Goal: Use online tool/utility: Utilize a website feature to perform a specific function

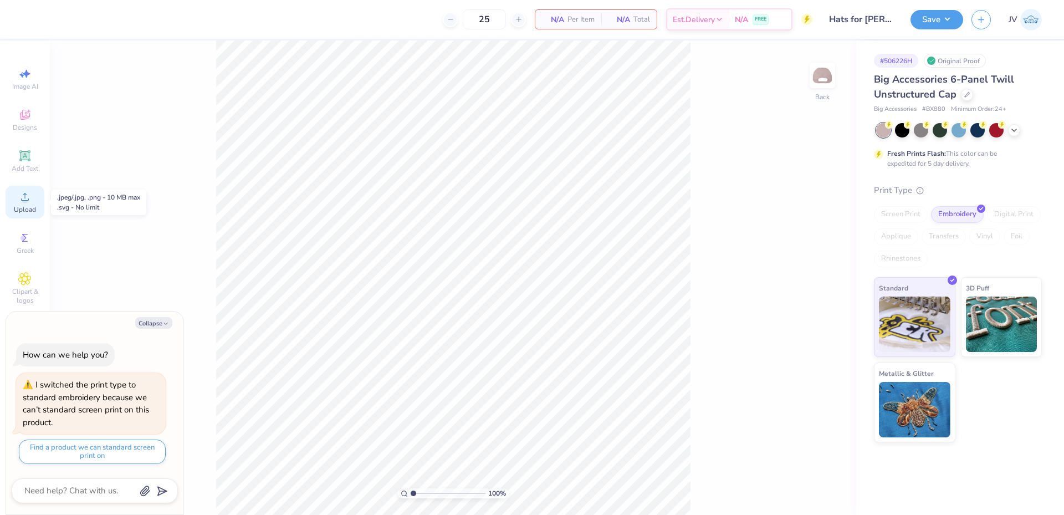
click at [25, 212] on span "Upload" at bounding box center [25, 209] width 22 height 9
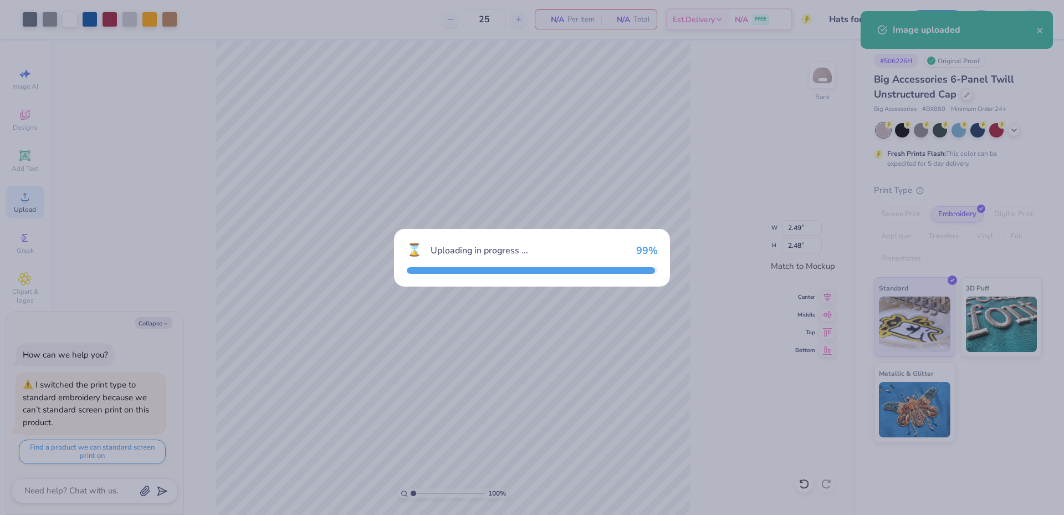
type textarea "x"
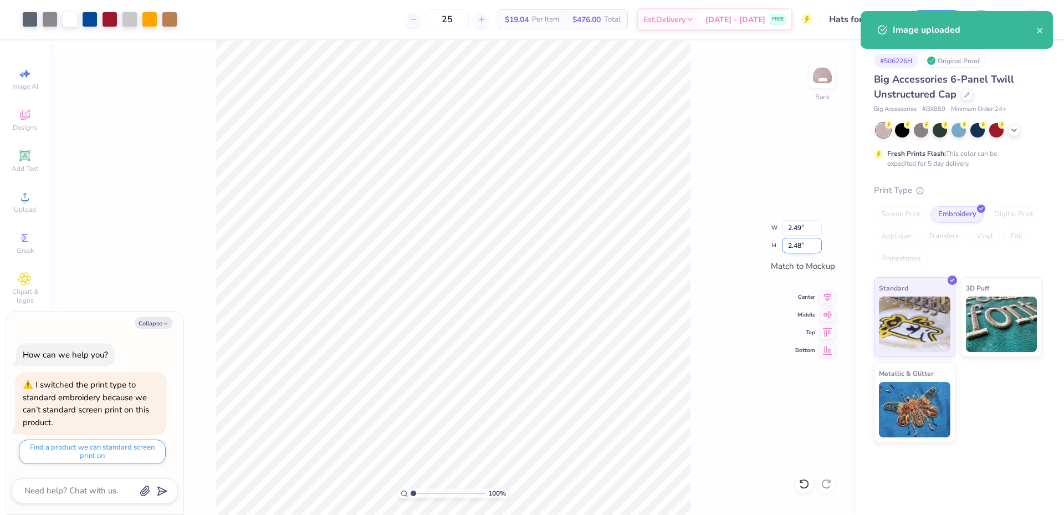
click at [796, 244] on input "2.48" at bounding box center [802, 246] width 40 height 16
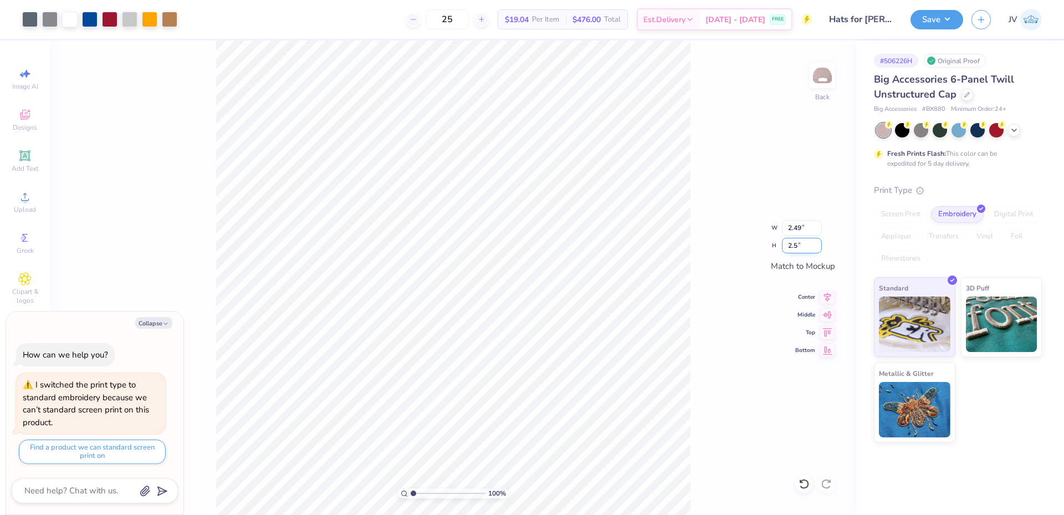
type input "2.5"
type textarea "x"
type input "2.51"
type input "2.50"
click at [819, 82] on img at bounding box center [822, 75] width 44 height 44
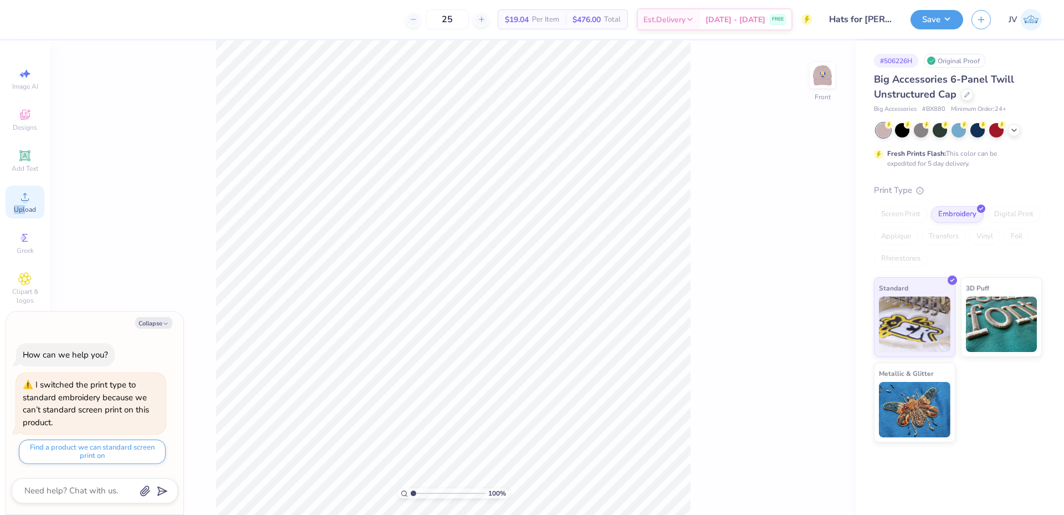
click at [25, 204] on div "Upload" at bounding box center [25, 202] width 39 height 33
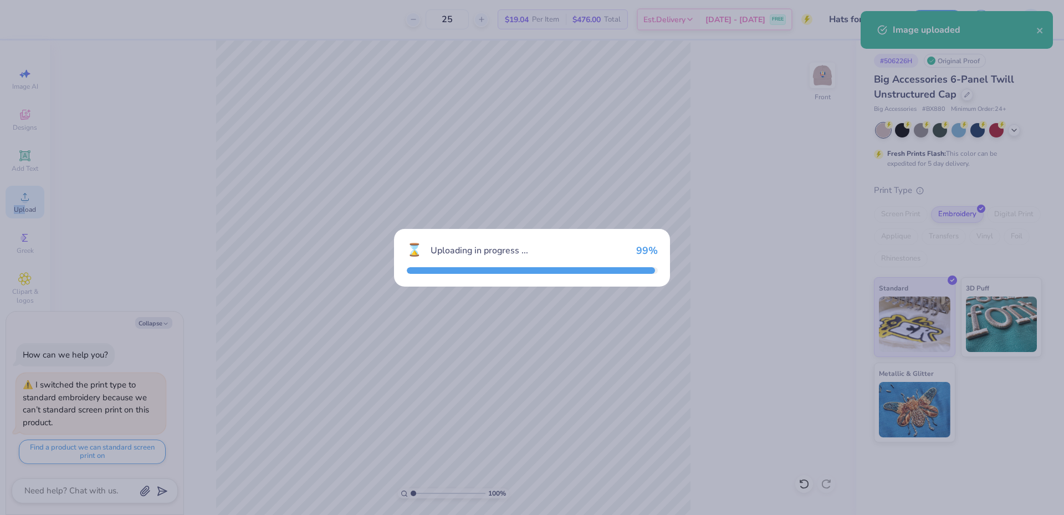
type textarea "x"
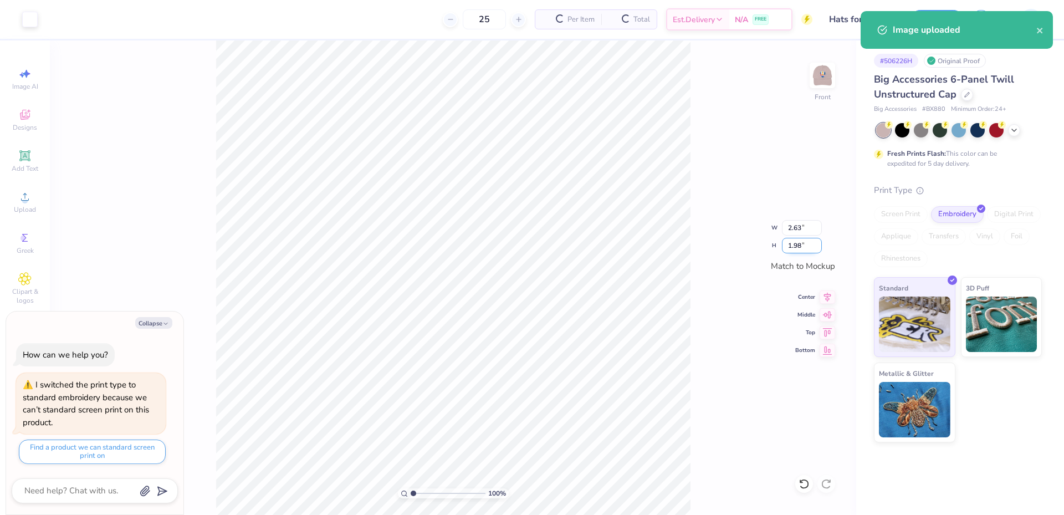
click at [791, 248] on input "1.98" at bounding box center [802, 246] width 40 height 16
type input "1"
type textarea "x"
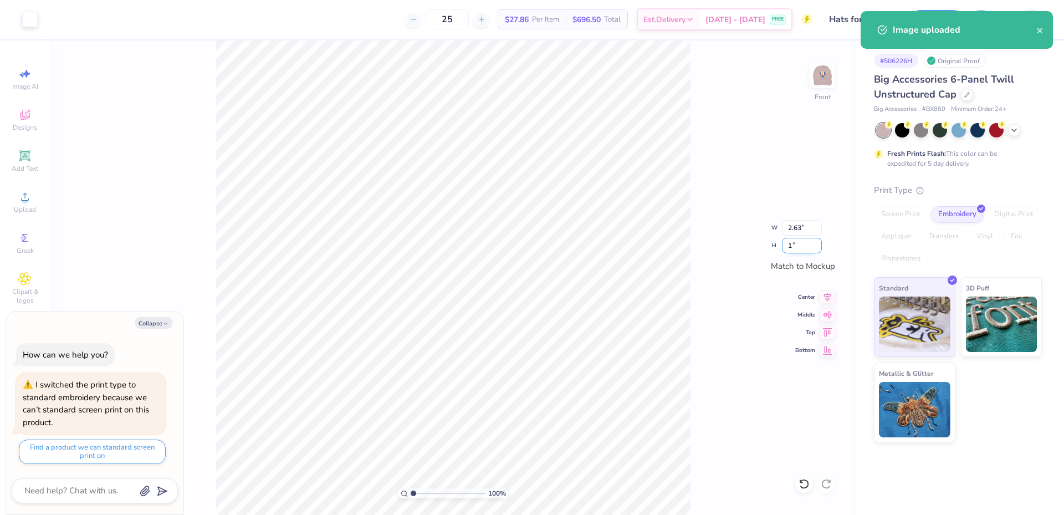
type input "1.33"
type input "1.00"
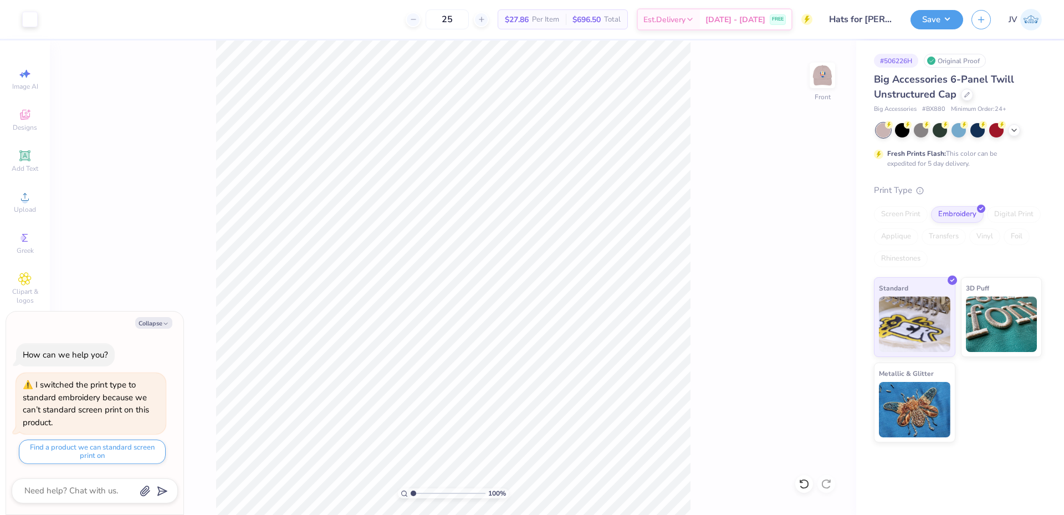
click at [941, 7] on div "Save JV" at bounding box center [988, 19] width 154 height 39
click at [939, 20] on button "Save" at bounding box center [937, 17] width 53 height 19
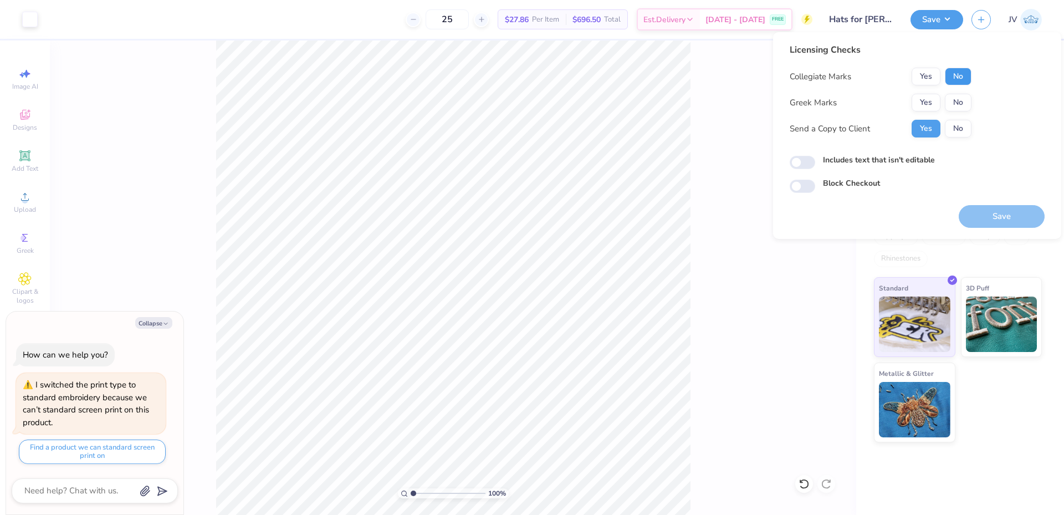
click at [954, 71] on button "No" at bounding box center [958, 77] width 27 height 18
click at [956, 100] on button "No" at bounding box center [958, 103] width 27 height 18
click at [990, 212] on button "Save" at bounding box center [1002, 216] width 86 height 23
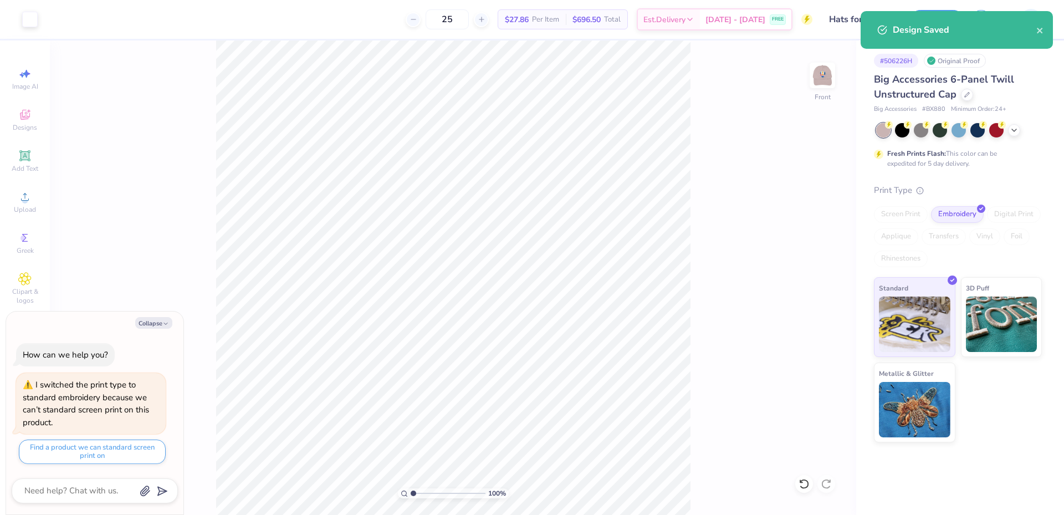
type textarea "x"
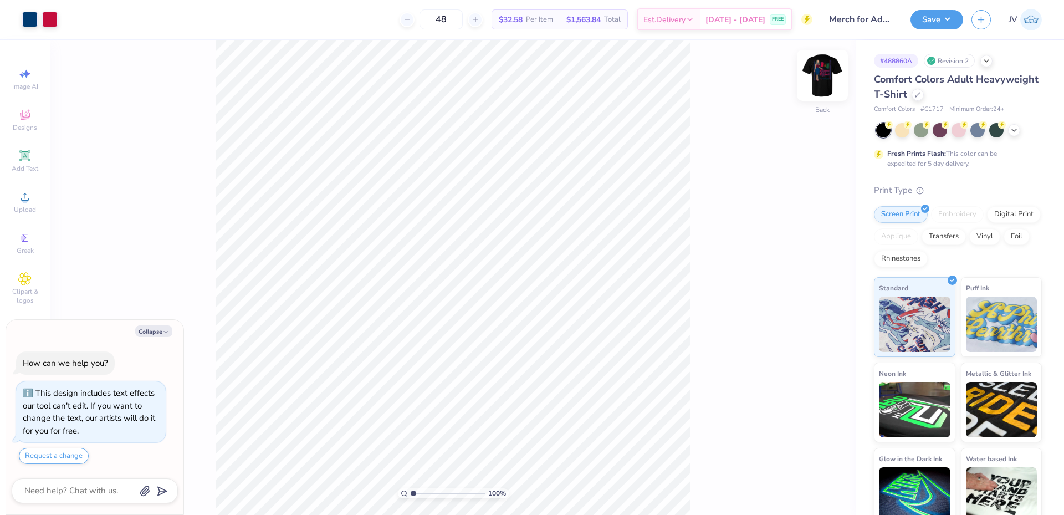
click at [827, 86] on img at bounding box center [822, 75] width 44 height 44
click at [826, 75] on img at bounding box center [822, 75] width 44 height 44
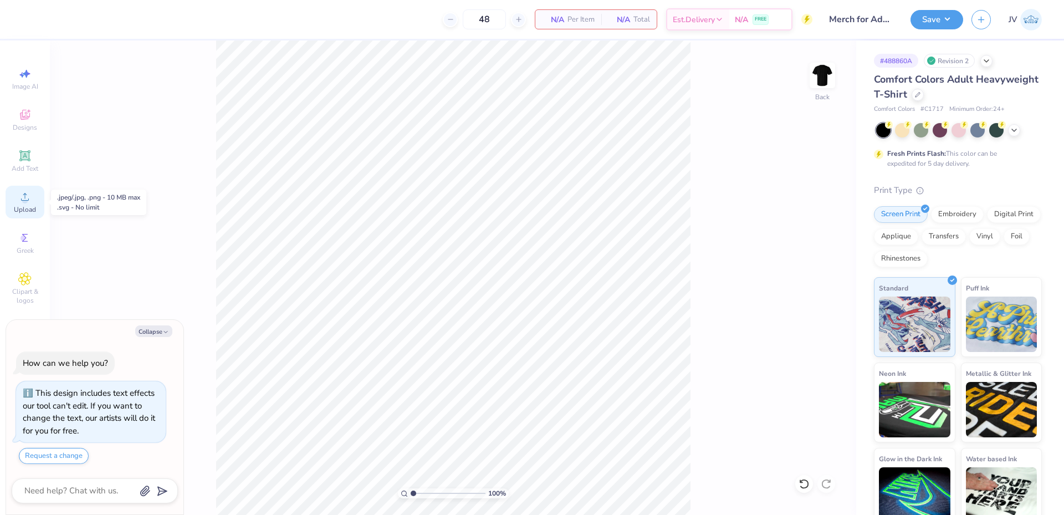
click at [21, 202] on icon at bounding box center [24, 196] width 13 height 13
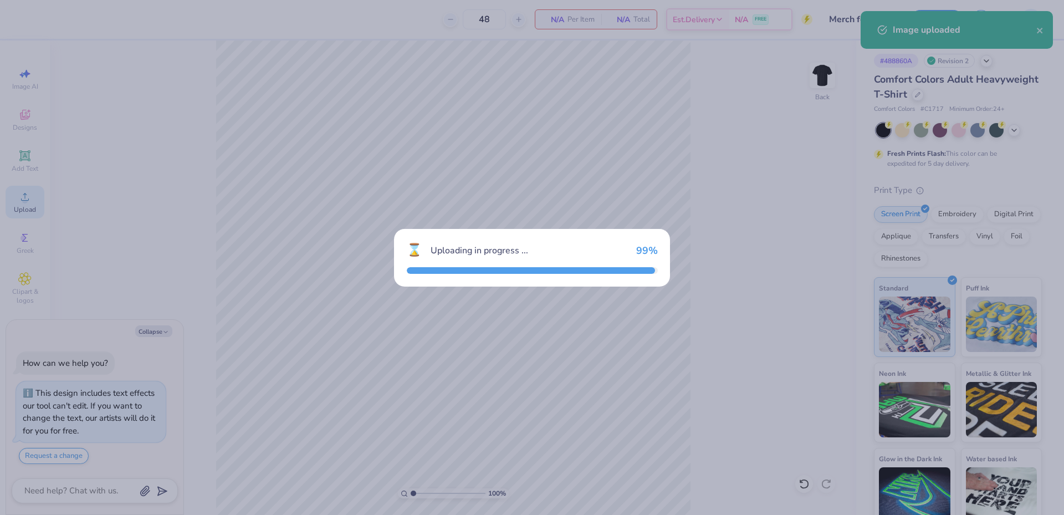
type textarea "x"
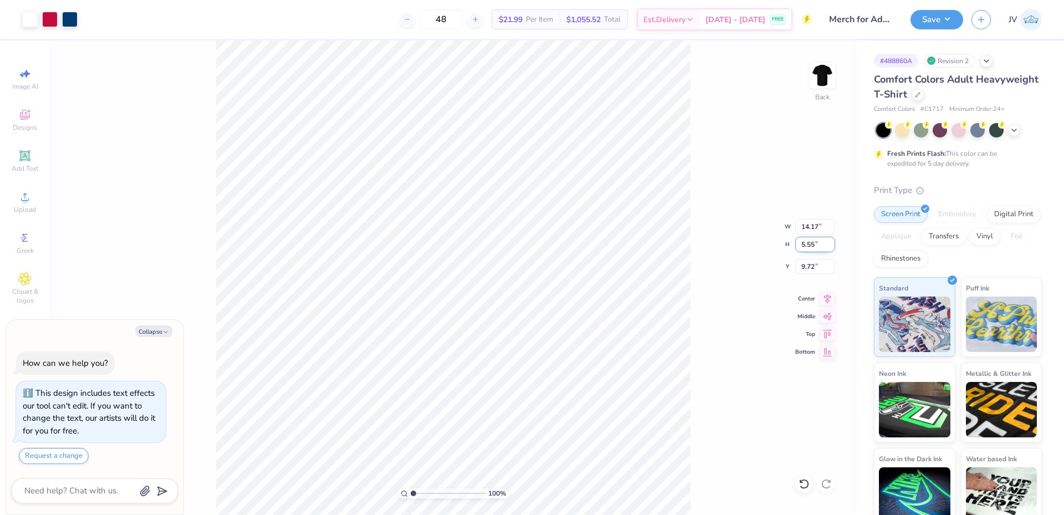
click at [815, 244] on input "5.55" at bounding box center [815, 245] width 40 height 16
click at [805, 222] on input "14.17" at bounding box center [815, 227] width 40 height 16
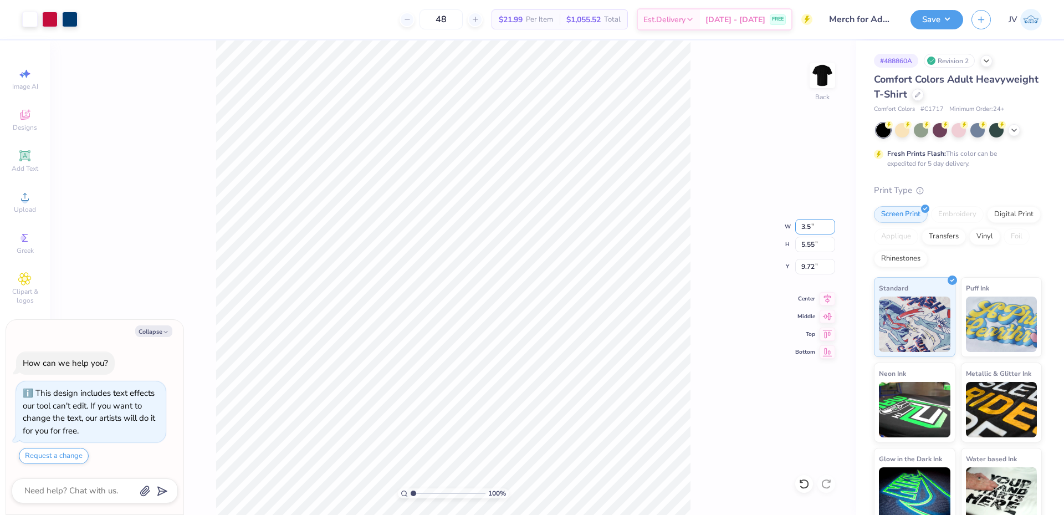
type input "3.50"
type textarea "x"
type input "1.37"
click at [805, 261] on input "11.81" at bounding box center [815, 267] width 40 height 16
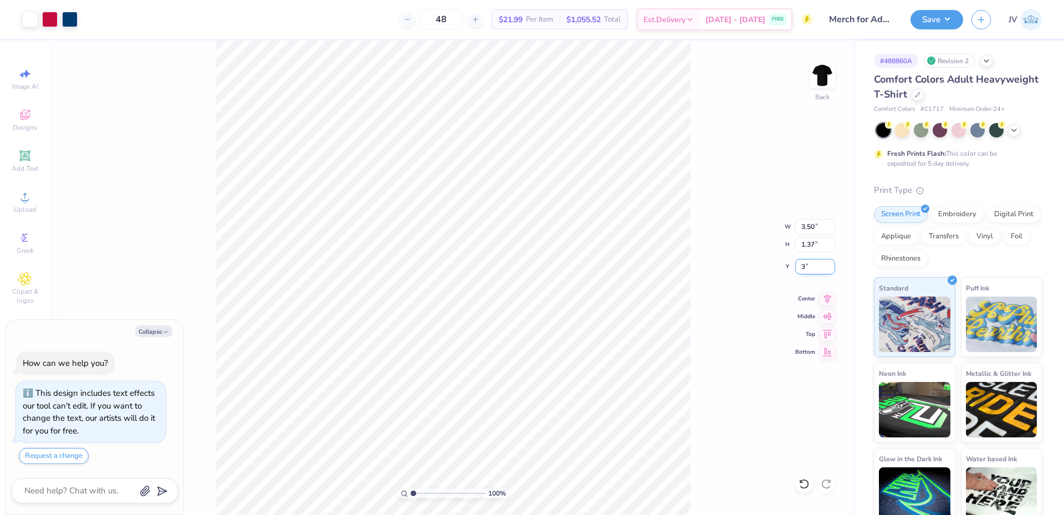
type input "3"
type textarea "x"
type input "3.00"
click at [825, 72] on img at bounding box center [822, 75] width 44 height 44
click at [22, 201] on icon at bounding box center [25, 197] width 8 height 8
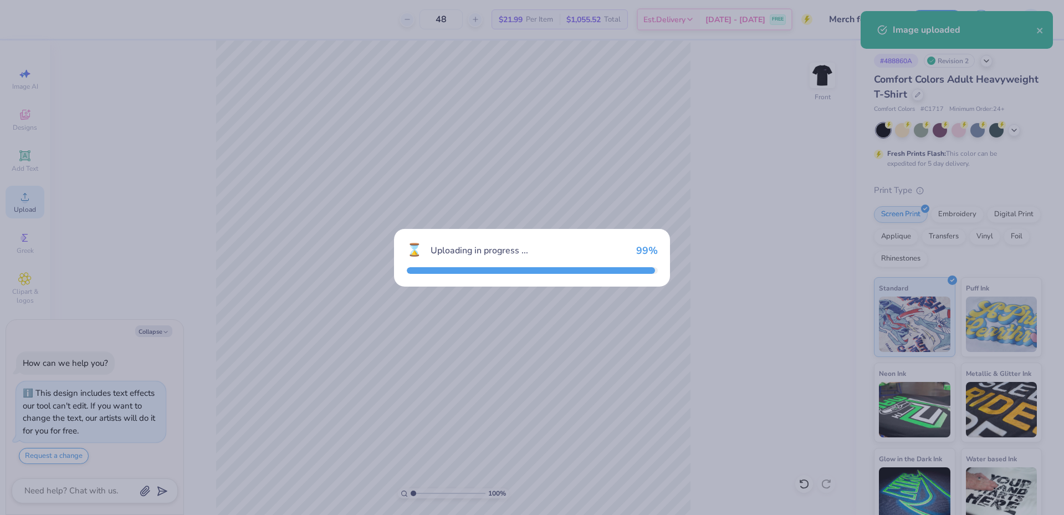
type textarea "x"
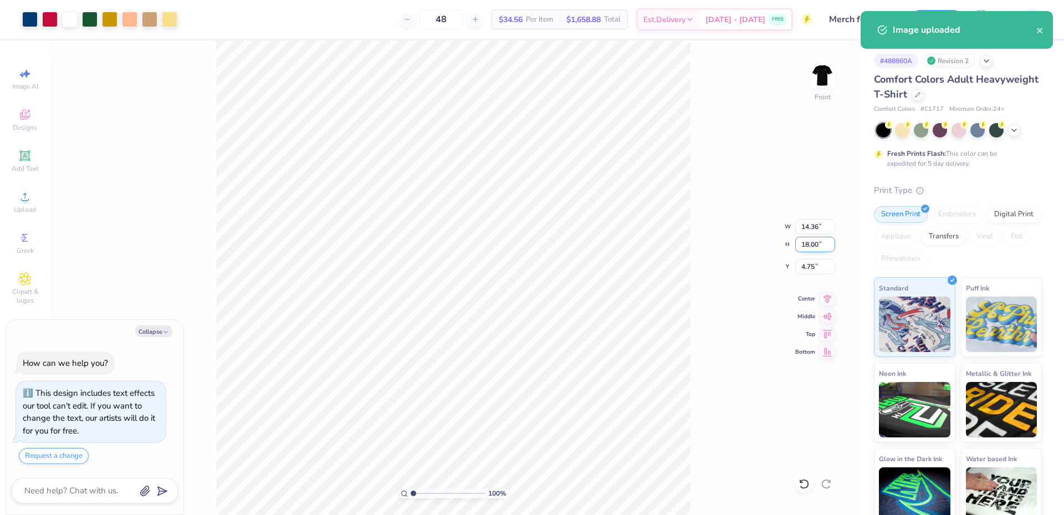
click at [806, 247] on input "18.00" at bounding box center [815, 245] width 40 height 16
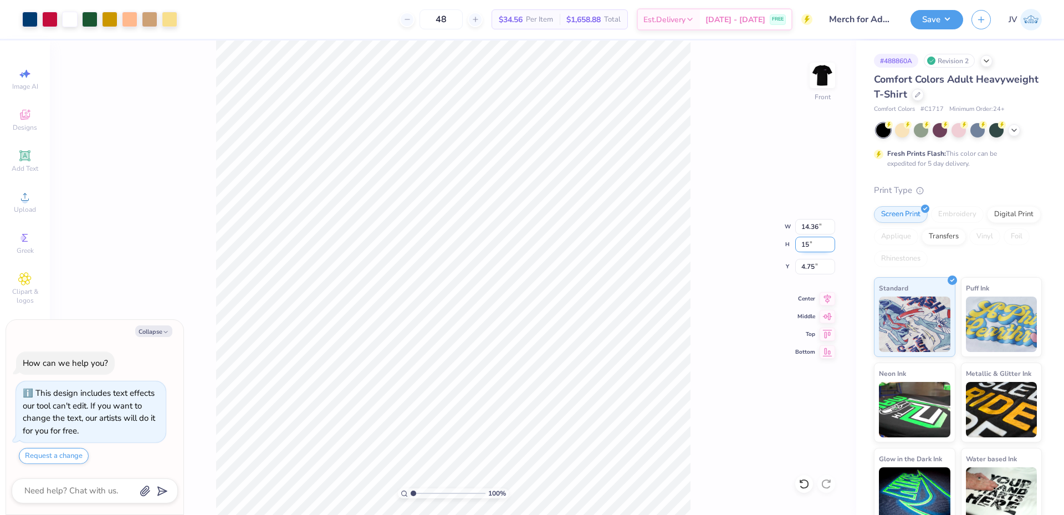
type input "15"
type textarea "x"
type input "11.96"
type input "15.00"
click at [808, 269] on input "6.25" at bounding box center [815, 267] width 40 height 16
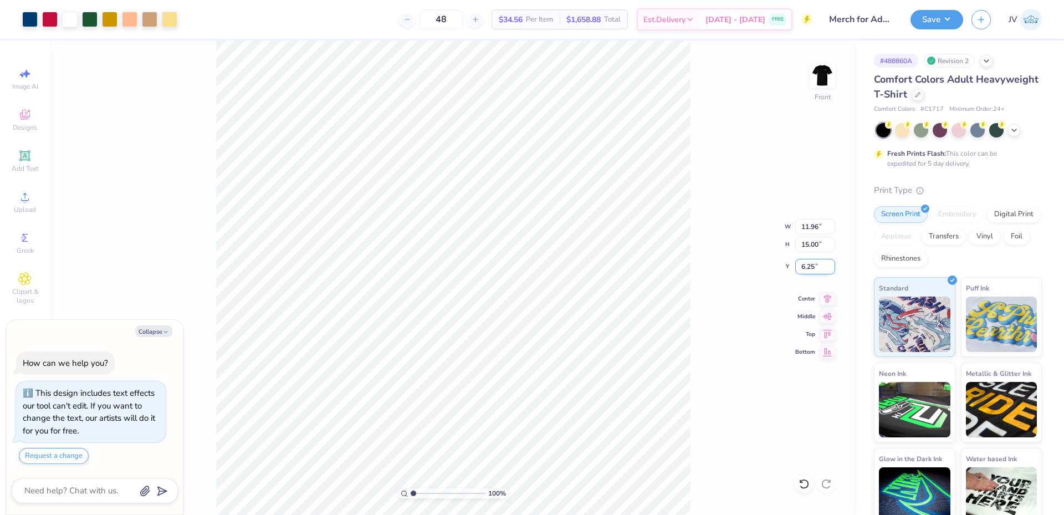
click at [808, 269] on input "6.25" at bounding box center [815, 267] width 40 height 16
type input "3"
type textarea "x"
type input "3.00"
type textarea "x"
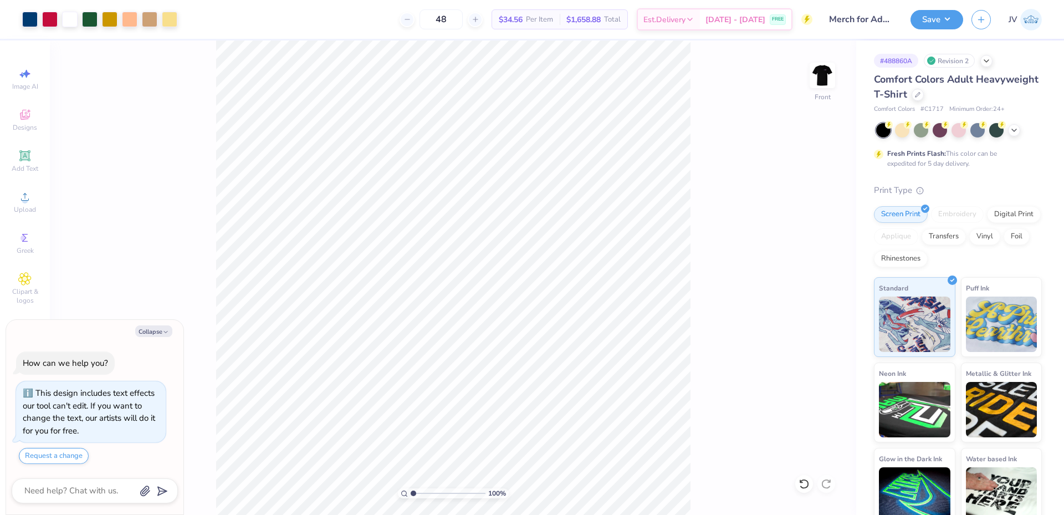
click at [411, 489] on input "range" at bounding box center [448, 493] width 75 height 10
type input "1.19"
click at [415, 492] on input "range" at bounding box center [448, 493] width 75 height 10
click at [936, 18] on button "Save" at bounding box center [937, 17] width 53 height 19
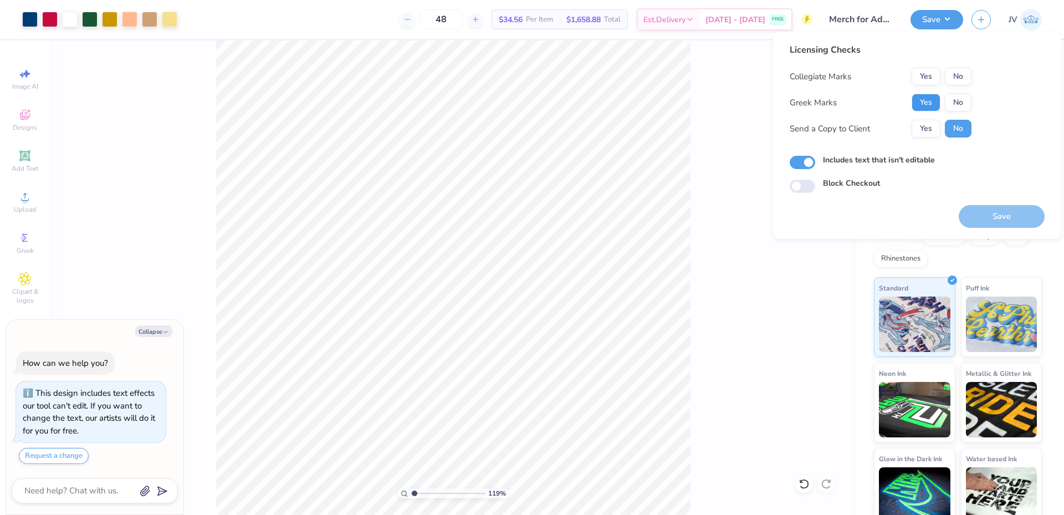
click at [932, 106] on button "Yes" at bounding box center [926, 103] width 29 height 18
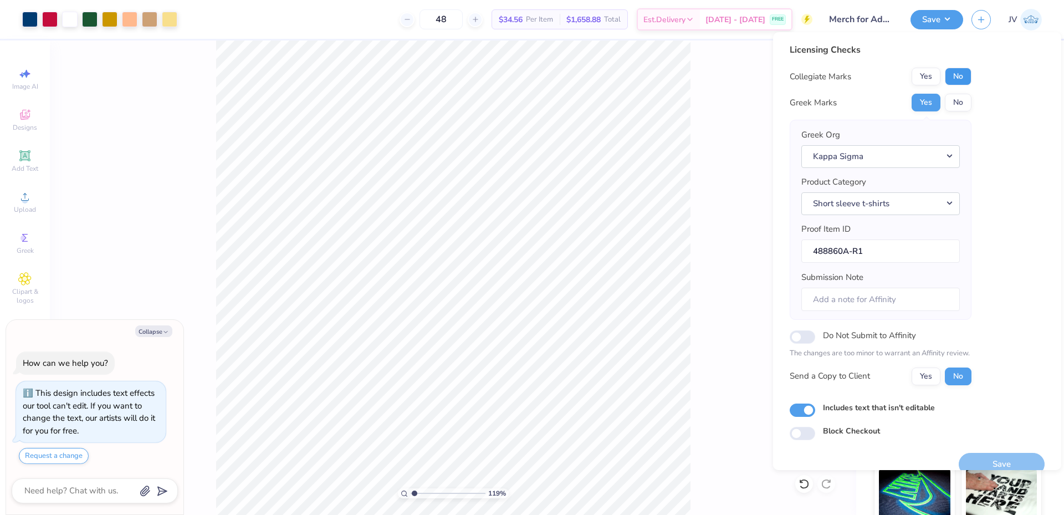
click at [957, 81] on button "No" at bounding box center [958, 77] width 27 height 18
click at [991, 458] on button "Save" at bounding box center [1002, 464] width 86 height 23
type textarea "x"
